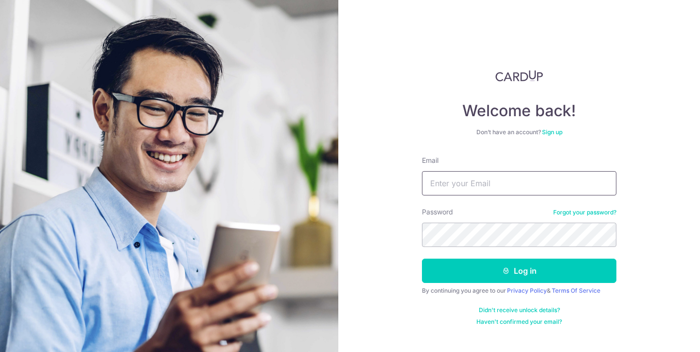
click at [481, 184] on input "Email" at bounding box center [519, 183] width 194 height 24
type input "bigcows@gmail.com"
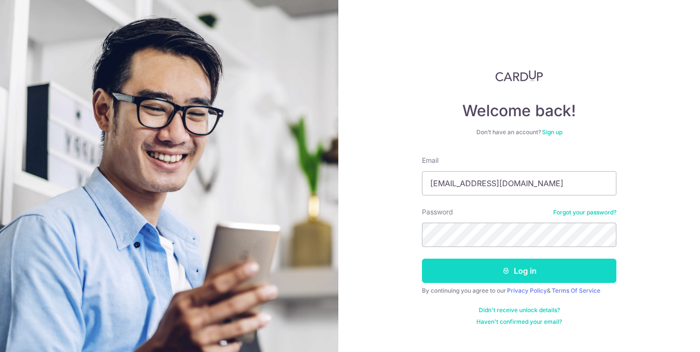
click at [491, 275] on button "Log in" at bounding box center [519, 271] width 194 height 24
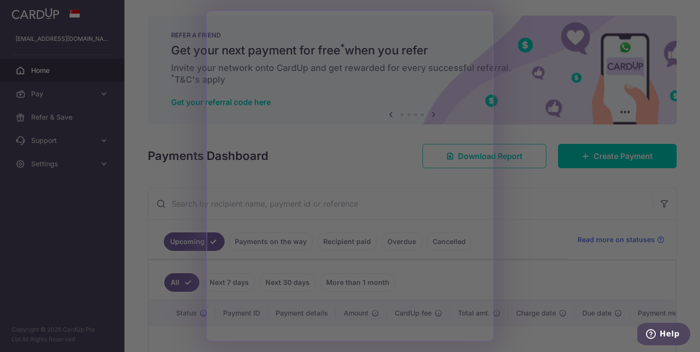
click at [535, 130] on div at bounding box center [353, 177] width 707 height 355
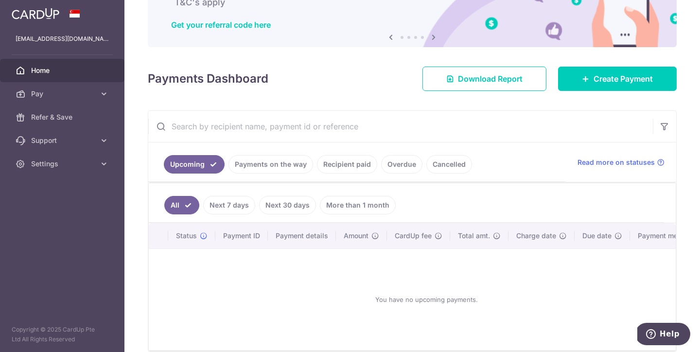
scroll to position [78, 0]
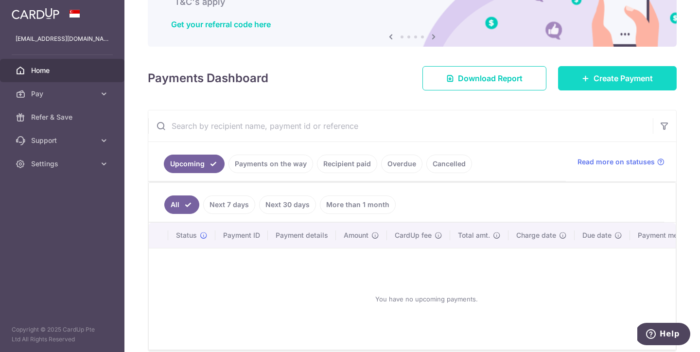
click at [605, 86] on link "Create Payment" at bounding box center [617, 78] width 119 height 24
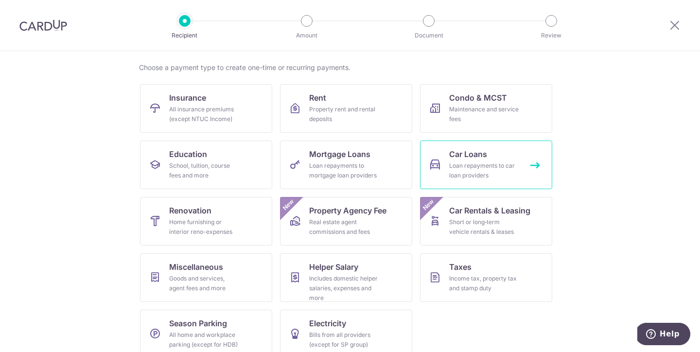
scroll to position [83, 0]
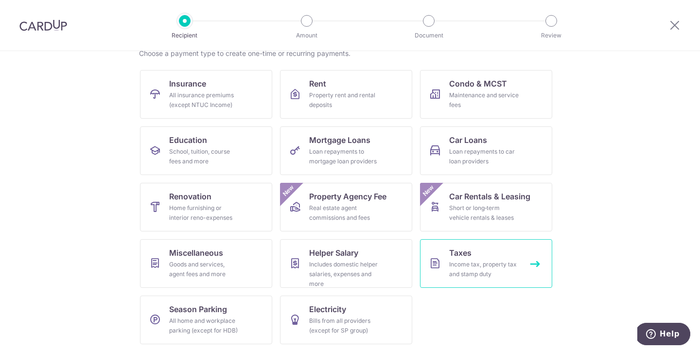
click at [459, 268] on div "Income tax, property tax and stamp duty" at bounding box center [484, 269] width 70 height 19
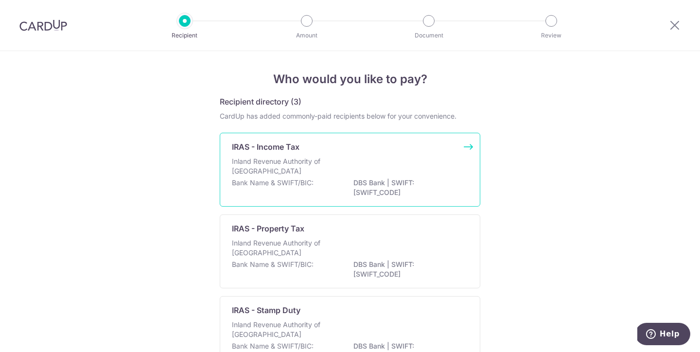
click at [367, 188] on p "DBS Bank | SWIFT: DBSSSGSGXXX" at bounding box center [407, 187] width 109 height 19
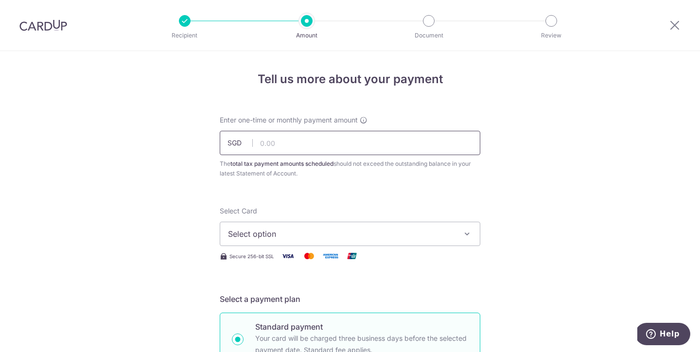
click at [369, 144] on input "text" at bounding box center [350, 143] width 261 height 24
type input "10,000.00"
click at [456, 230] on button "Select option" at bounding box center [350, 234] width 261 height 24
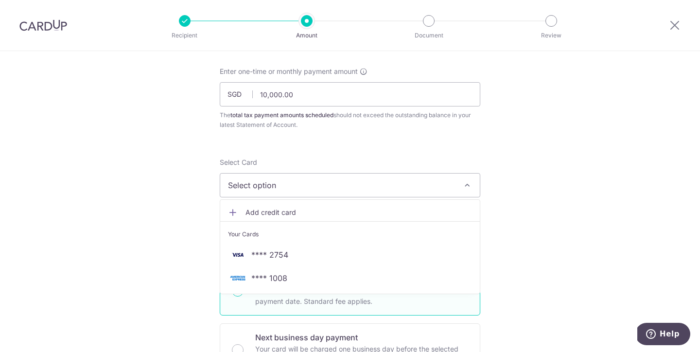
scroll to position [67, 0]
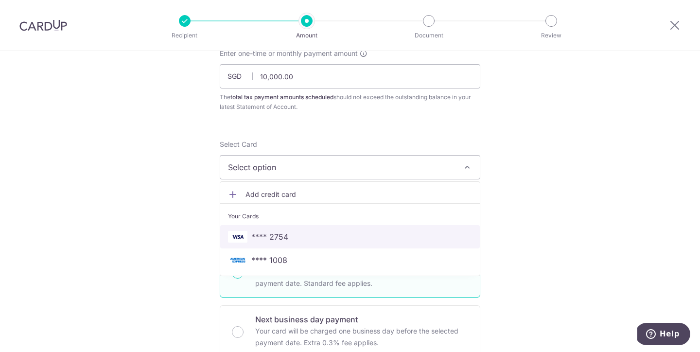
click at [446, 227] on link "**** 2754" at bounding box center [350, 236] width 260 height 23
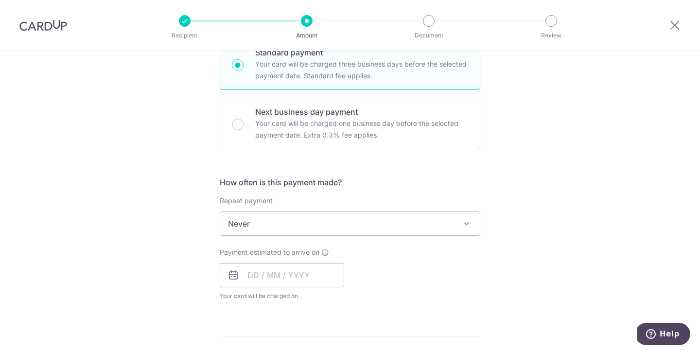
scroll to position [277, 0]
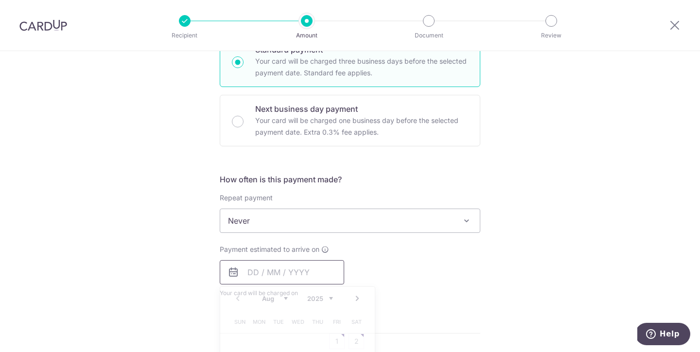
click at [305, 267] on input "text" at bounding box center [282, 272] width 124 height 24
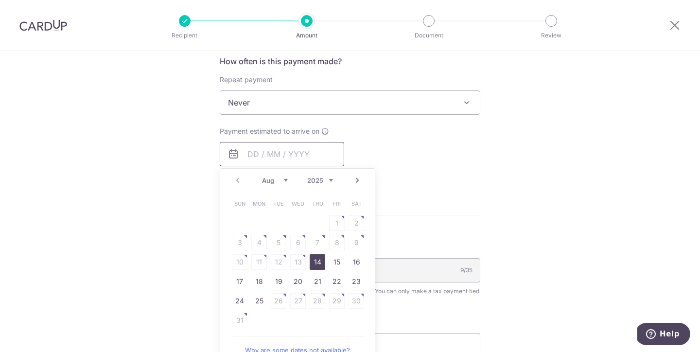
scroll to position [399, 0]
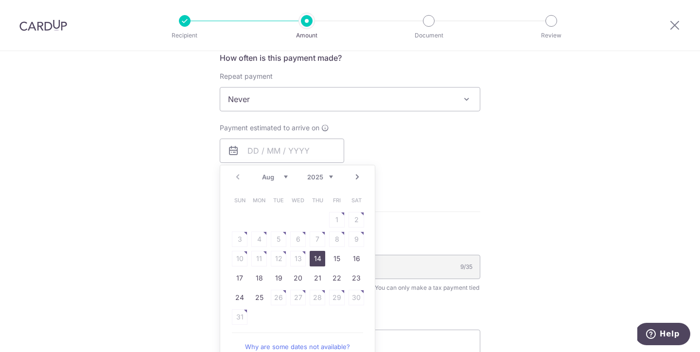
click at [319, 257] on link "14" at bounding box center [318, 259] width 16 height 16
type input "14/08/2025"
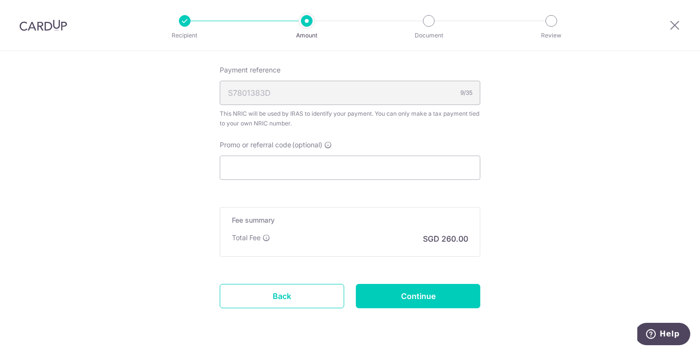
scroll to position [613, 0]
click at [383, 172] on input "Promo or referral code (optional)" at bounding box center [350, 167] width 261 height 24
paste input "OCBCTAX173"
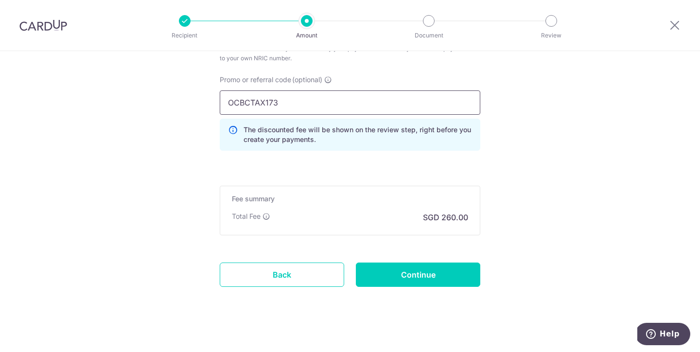
scroll to position [685, 0]
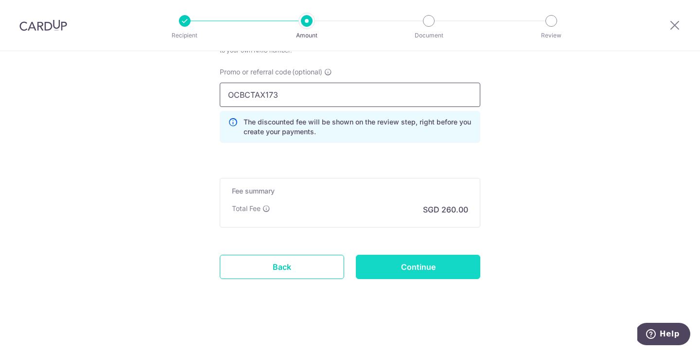
type input "OCBCTAX173"
click at [437, 269] on input "Continue" at bounding box center [418, 267] width 124 height 24
type input "Create Schedule"
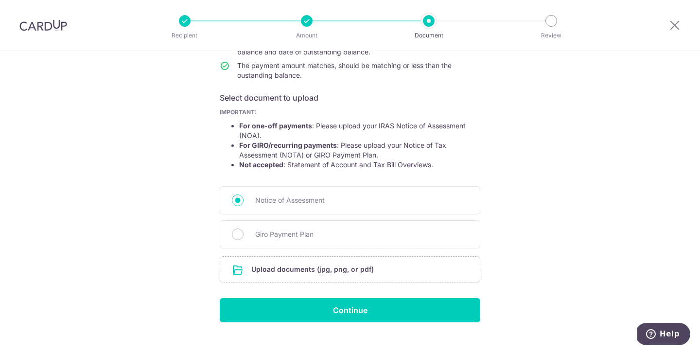
scroll to position [144, 0]
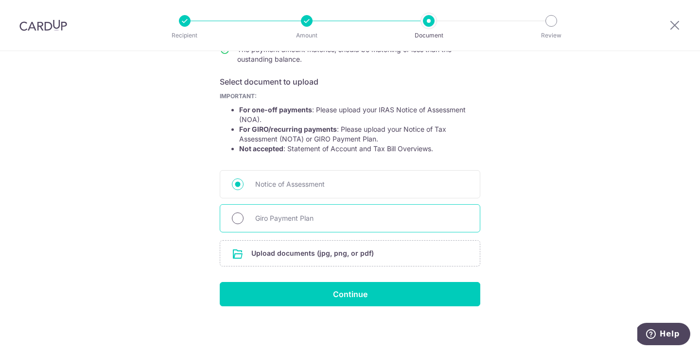
click at [237, 216] on input "Giro Payment Plan" at bounding box center [238, 218] width 12 height 12
radio input "true"
click at [282, 252] on input "file" at bounding box center [350, 253] width 260 height 25
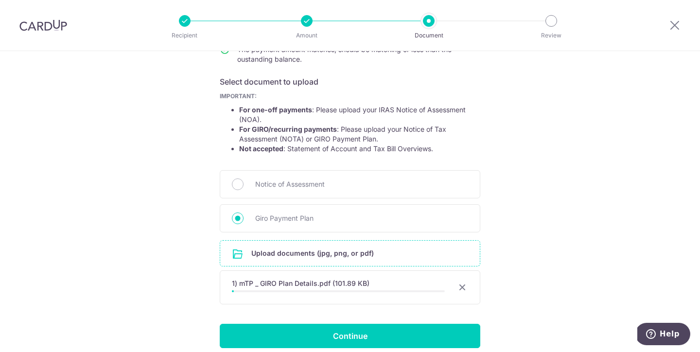
scroll to position [186, 0]
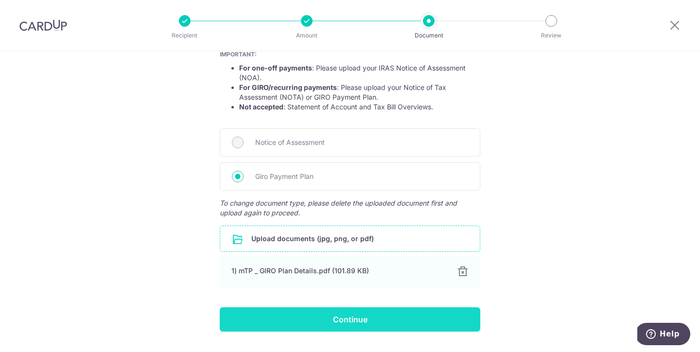
click at [369, 316] on input "Continue" at bounding box center [350, 319] width 261 height 24
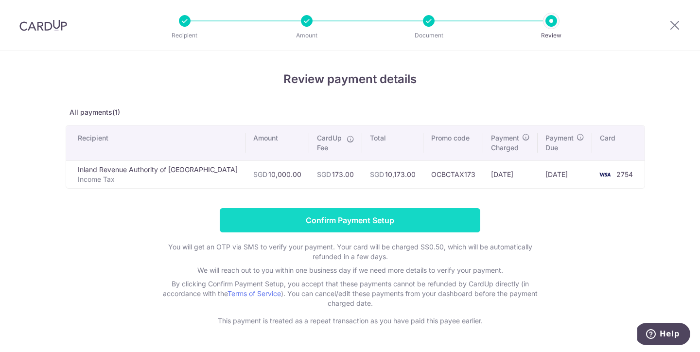
click at [410, 219] on input "Confirm Payment Setup" at bounding box center [350, 220] width 261 height 24
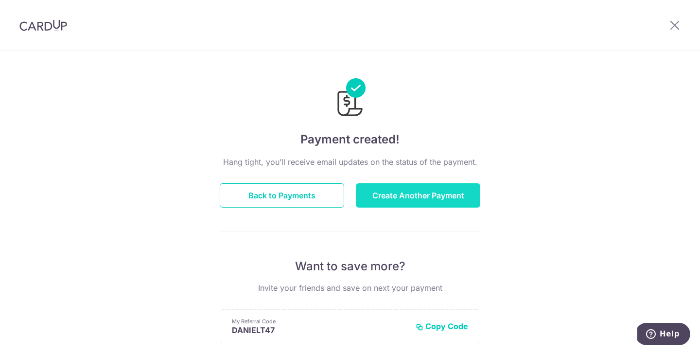
click at [389, 197] on button "Create Another Payment" at bounding box center [418, 195] width 124 height 24
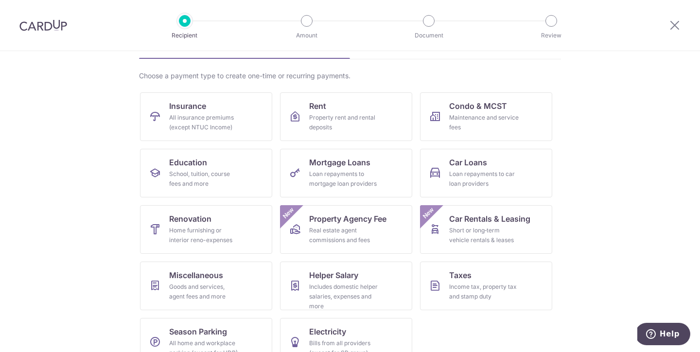
scroll to position [83, 0]
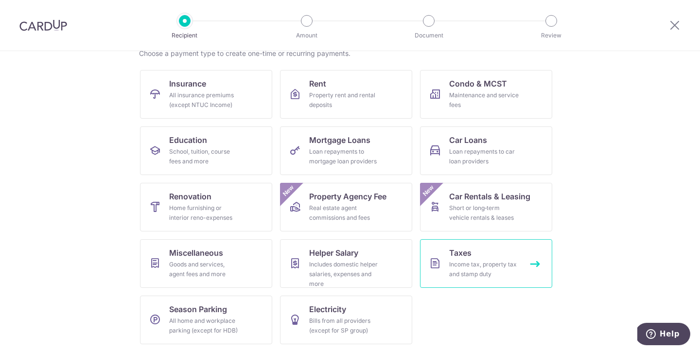
click at [493, 263] on div "Income tax, property tax and stamp duty" at bounding box center [484, 269] width 70 height 19
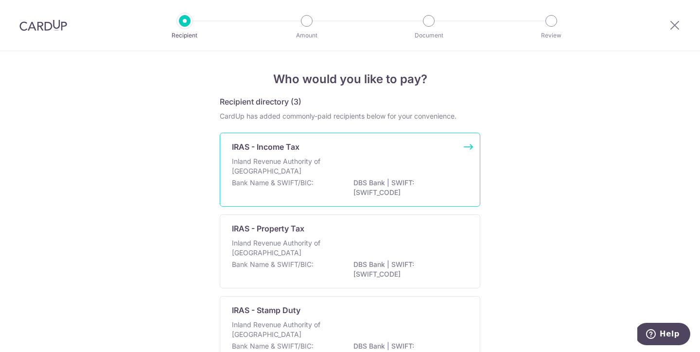
click at [402, 171] on div "Inland Revenue Authority of [GEOGRAPHIC_DATA]" at bounding box center [350, 167] width 236 height 21
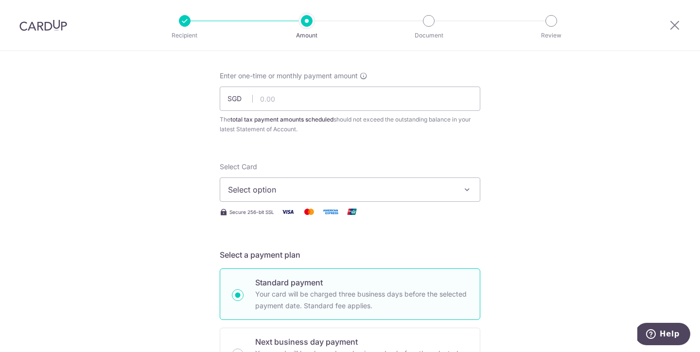
scroll to position [52, 0]
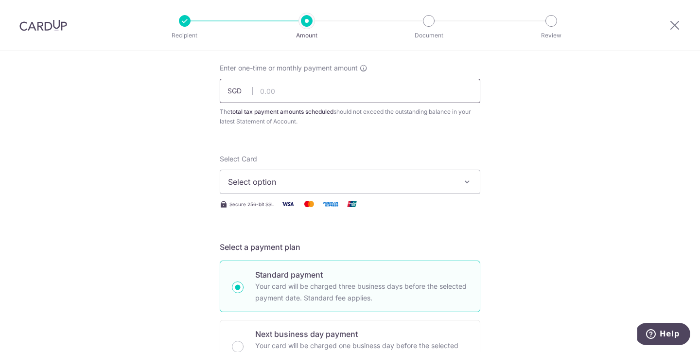
click at [423, 90] on input "text" at bounding box center [350, 91] width 261 height 24
type input "12,000.00"
click at [472, 182] on button "Select option" at bounding box center [350, 182] width 261 height 24
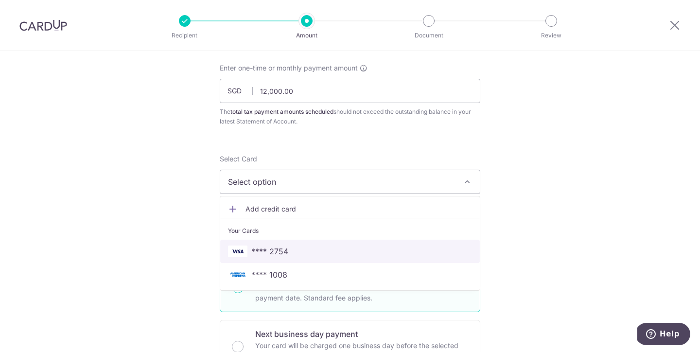
click at [386, 245] on link "**** 2754" at bounding box center [350, 251] width 260 height 23
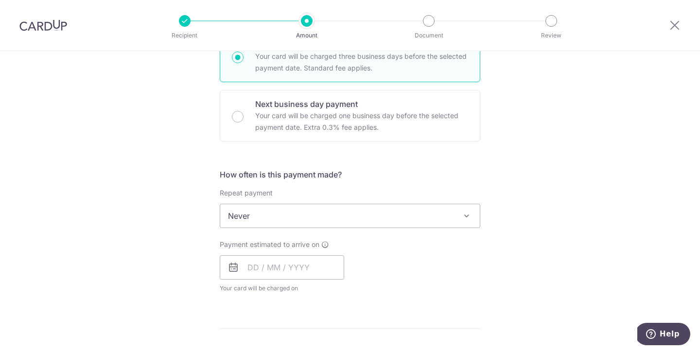
scroll to position [339, 0]
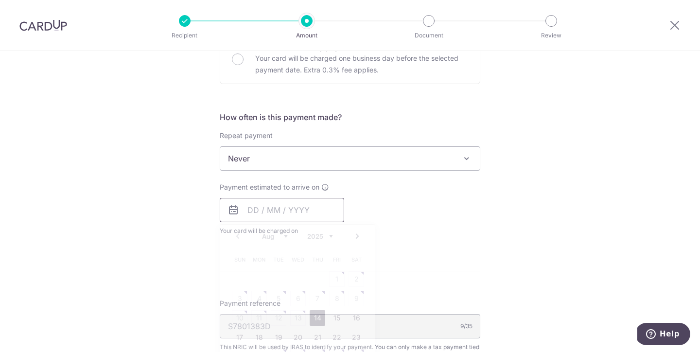
click at [315, 212] on input "text" at bounding box center [282, 210] width 124 height 24
click at [355, 238] on link "Next" at bounding box center [357, 236] width 12 height 12
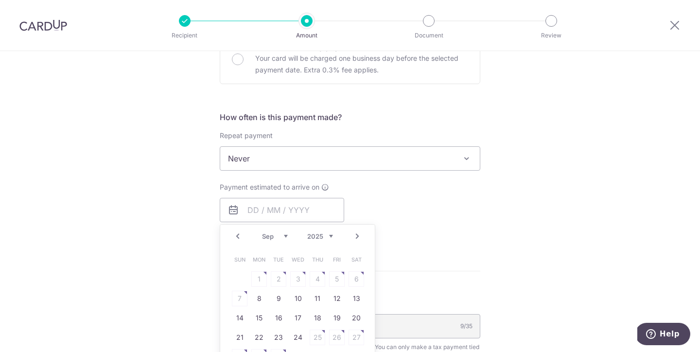
click at [355, 238] on link "Next" at bounding box center [357, 236] width 12 height 12
click at [281, 302] on link "7" at bounding box center [279, 299] width 16 height 16
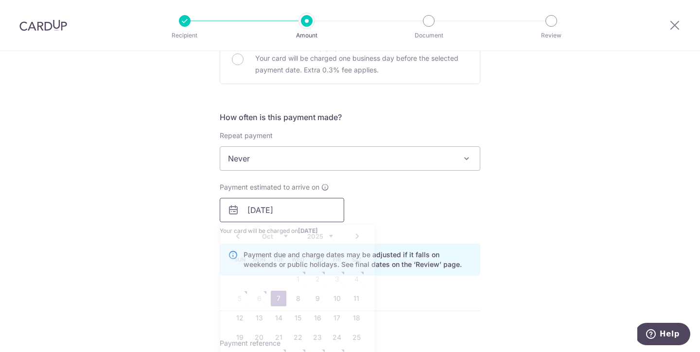
click at [293, 207] on input "[DATE]" at bounding box center [282, 210] width 124 height 24
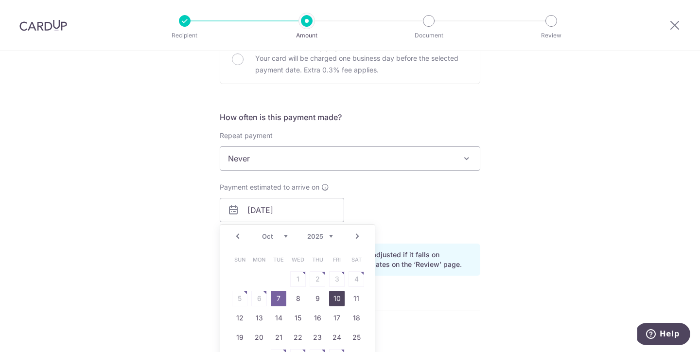
click at [338, 300] on link "10" at bounding box center [337, 299] width 16 height 16
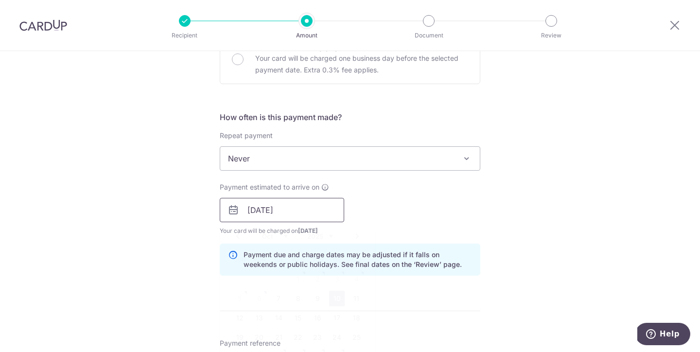
click at [321, 215] on input "10/10/2025" at bounding box center [282, 210] width 124 height 24
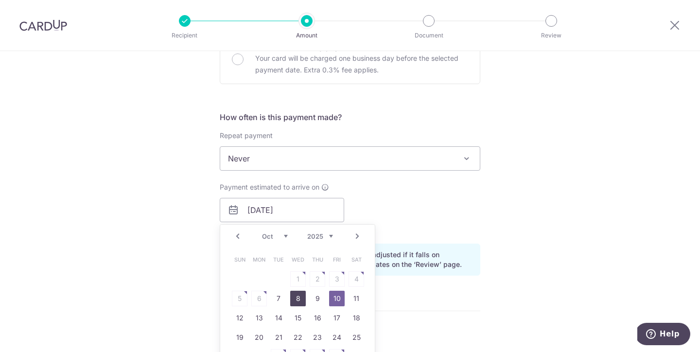
drag, startPoint x: 298, startPoint y: 297, endPoint x: 398, endPoint y: 216, distance: 128.6
click at [298, 297] on link "8" at bounding box center [298, 299] width 16 height 16
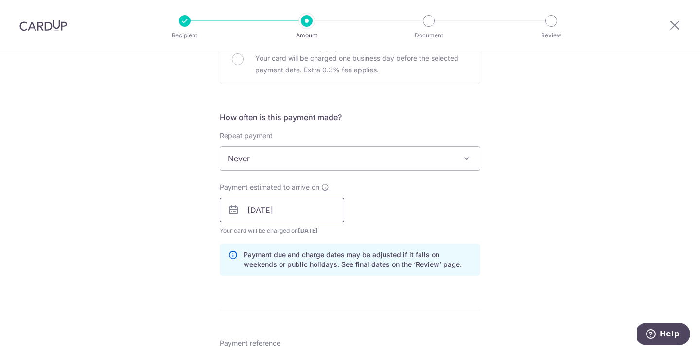
click at [324, 211] on input "08/10/2025" at bounding box center [282, 210] width 124 height 24
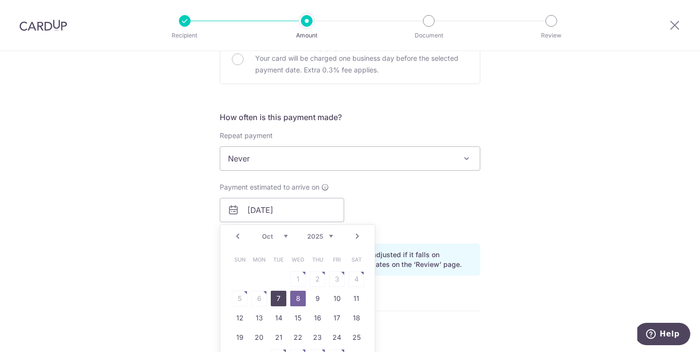
click at [279, 299] on link "7" at bounding box center [279, 299] width 16 height 16
type input "[DATE]"
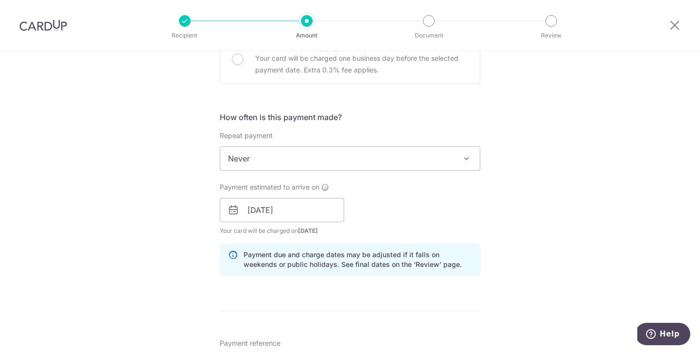
click at [413, 219] on div "Payment estimated to arrive on 07/10/2025 Prev Next Oct Nov Dec 2025 2026 2027 …" at bounding box center [350, 208] width 272 height 53
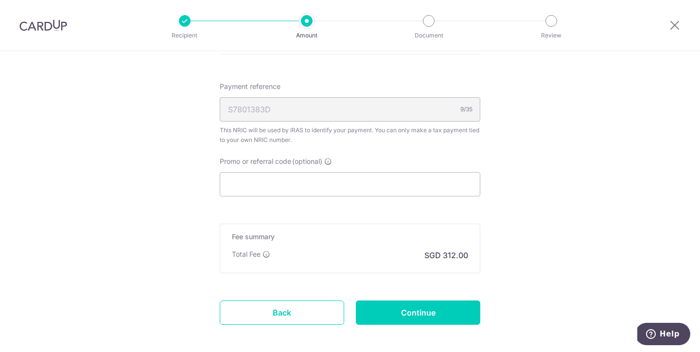
scroll to position [600, 0]
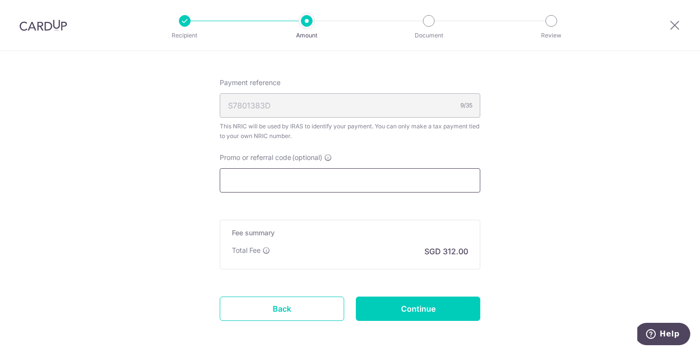
click at [425, 187] on input "Promo or referral code (optional)" at bounding box center [350, 180] width 261 height 24
paste input "OCBCTAX173"
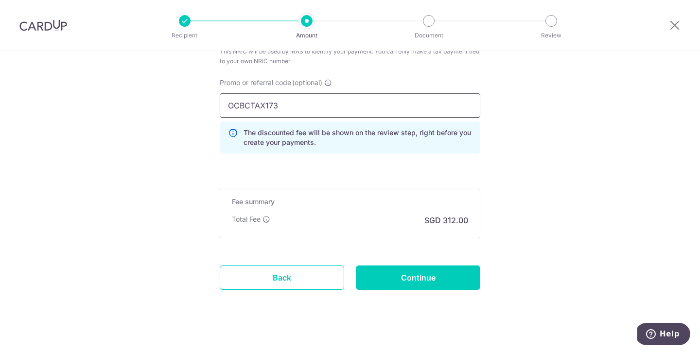
scroll to position [685, 0]
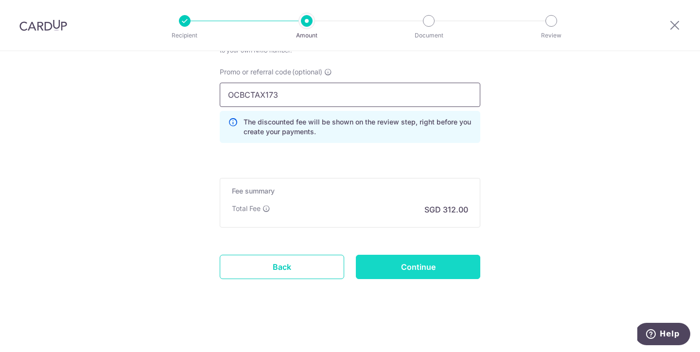
type input "OCBCTAX173"
click at [421, 269] on input "Continue" at bounding box center [418, 267] width 124 height 24
type input "Create Schedule"
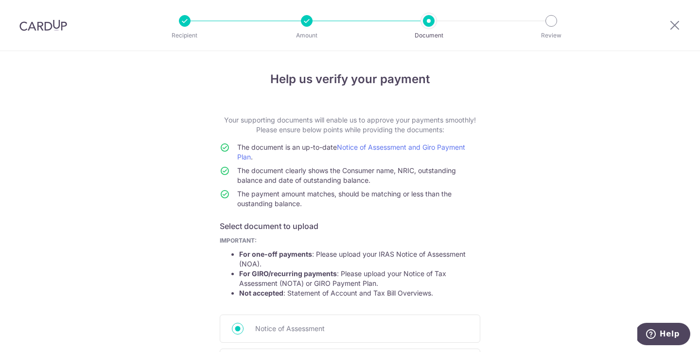
scroll to position [144, 0]
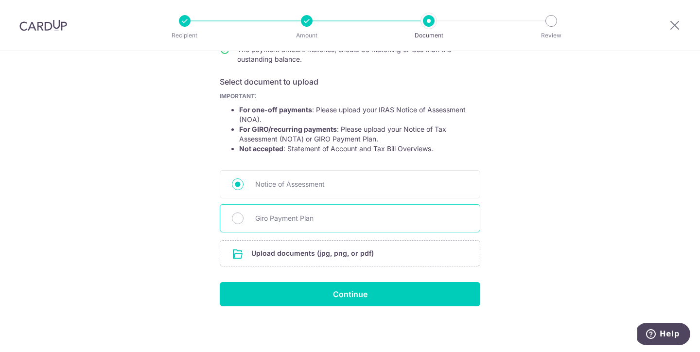
click at [338, 222] on span "Giro Payment Plan" at bounding box center [361, 218] width 213 height 12
click at [244, 222] on input "Giro Payment Plan" at bounding box center [238, 218] width 12 height 12
radio input "true"
click at [333, 258] on input "file" at bounding box center [350, 253] width 260 height 25
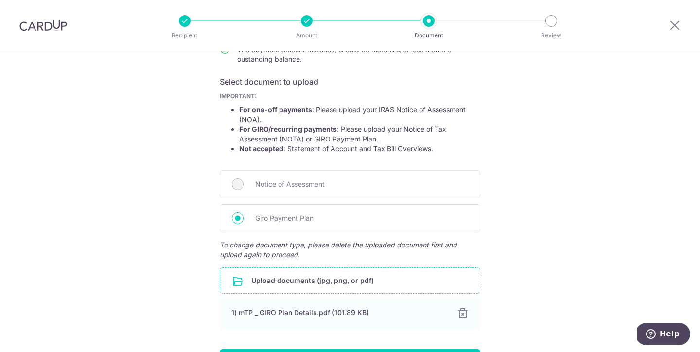
scroll to position [211, 0]
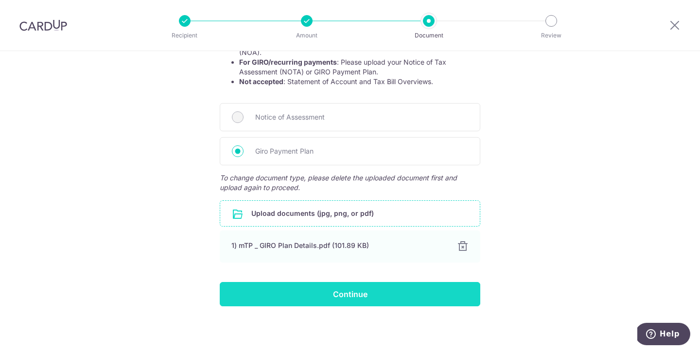
click at [433, 298] on input "Continue" at bounding box center [350, 294] width 261 height 24
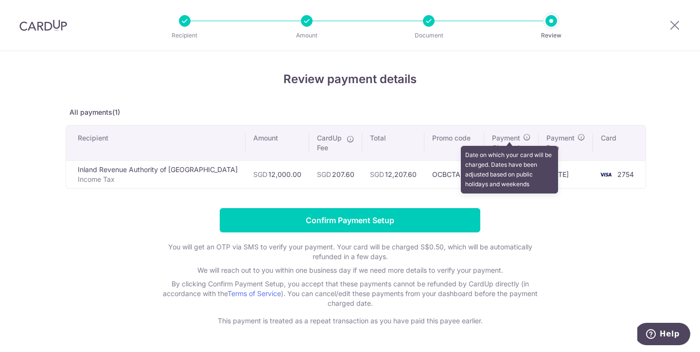
click at [523, 138] on icon at bounding box center [527, 137] width 8 height 8
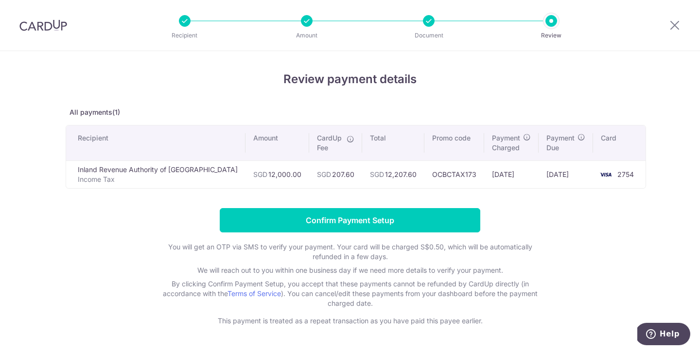
click at [579, 99] on div "Review payment details All payments(1) Recipient Amount CardUp Fee Total Promo …" at bounding box center [350, 197] width 569 height 255
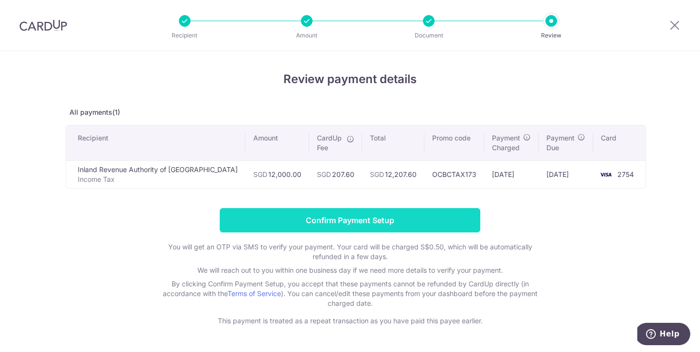
click at [423, 223] on input "Confirm Payment Setup" at bounding box center [350, 220] width 261 height 24
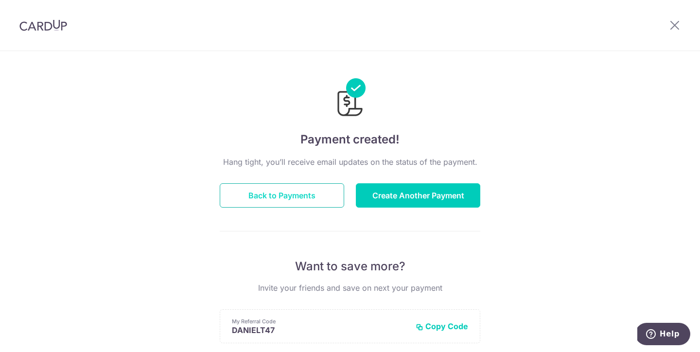
click at [306, 194] on button "Back to Payments" at bounding box center [282, 195] width 124 height 24
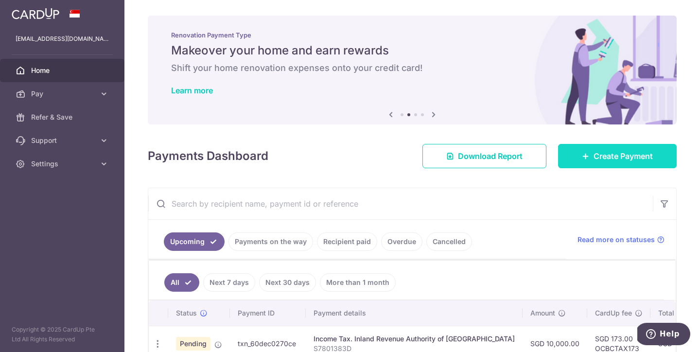
click at [577, 154] on link "Create Payment" at bounding box center [617, 156] width 119 height 24
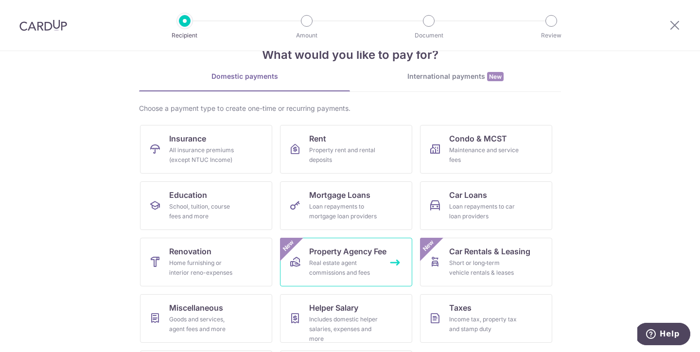
scroll to position [54, 0]
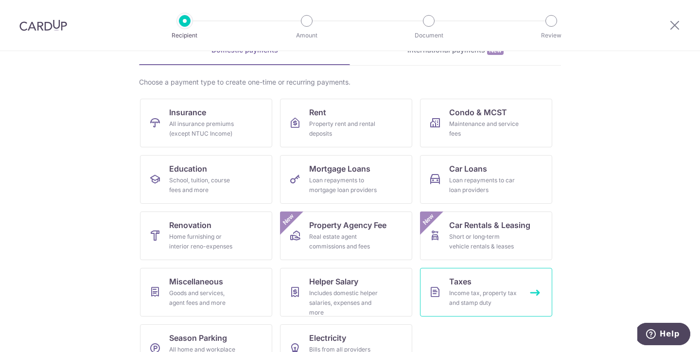
click at [466, 294] on div "Income tax, property tax and stamp duty" at bounding box center [484, 297] width 70 height 19
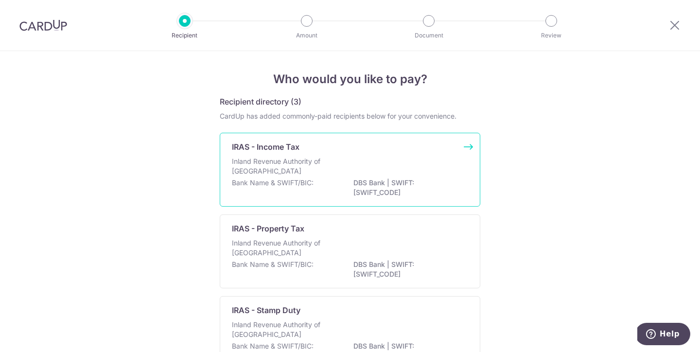
click at [326, 171] on p "Inland Revenue Authority of [GEOGRAPHIC_DATA]" at bounding box center [283, 166] width 103 height 19
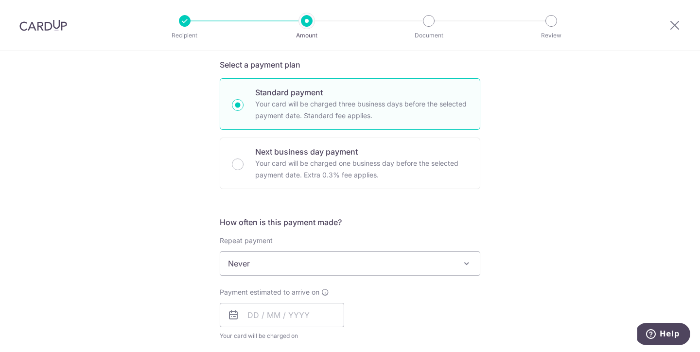
scroll to position [235, 0]
click at [312, 314] on input "text" at bounding box center [282, 314] width 124 height 24
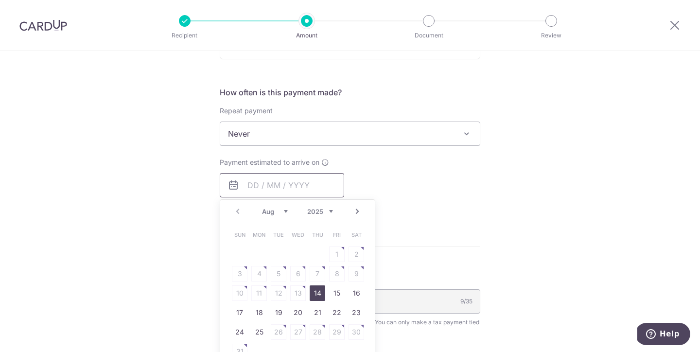
scroll to position [441, 0]
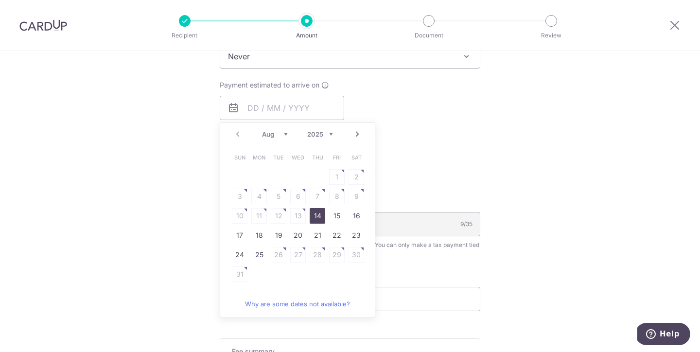
click at [316, 217] on link "14" at bounding box center [318, 216] width 16 height 16
type input "14/08/2025"
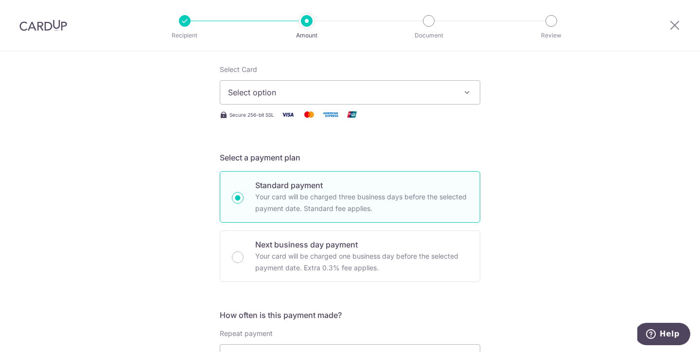
scroll to position [0, 0]
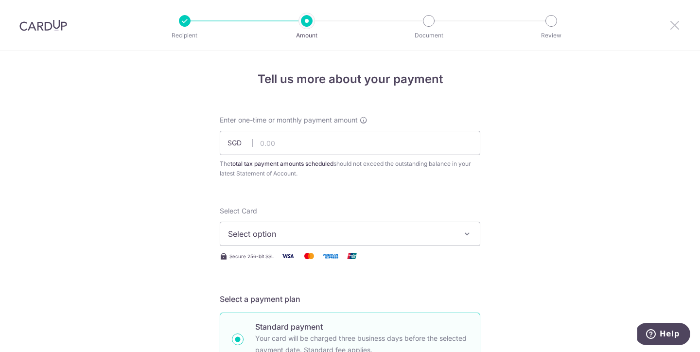
click at [674, 23] on icon at bounding box center [675, 25] width 12 height 12
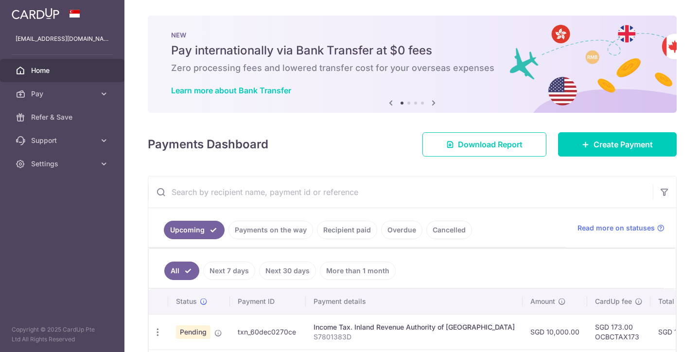
click at [433, 105] on icon at bounding box center [434, 103] width 12 height 12
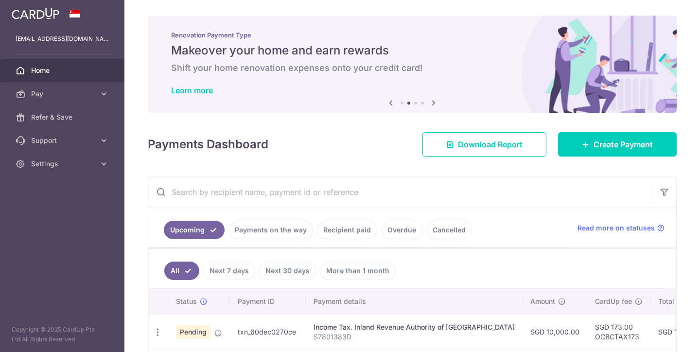
click at [391, 104] on icon at bounding box center [391, 103] width 12 height 12
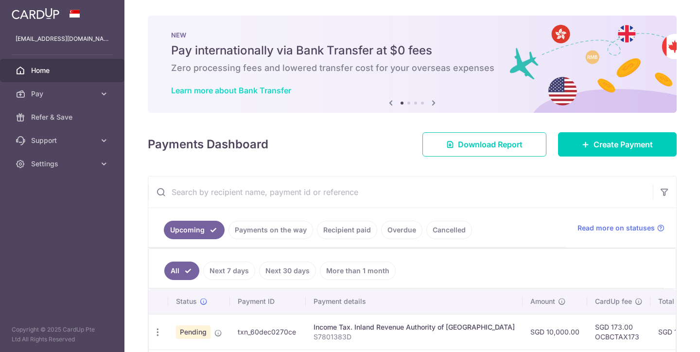
click at [265, 90] on link "Learn more about Bank Transfer" at bounding box center [231, 91] width 120 height 10
click at [92, 165] on span "Settings" at bounding box center [63, 164] width 64 height 10
click at [45, 211] on span "Logout" at bounding box center [63, 211] width 64 height 10
